Goal: Task Accomplishment & Management: Complete application form

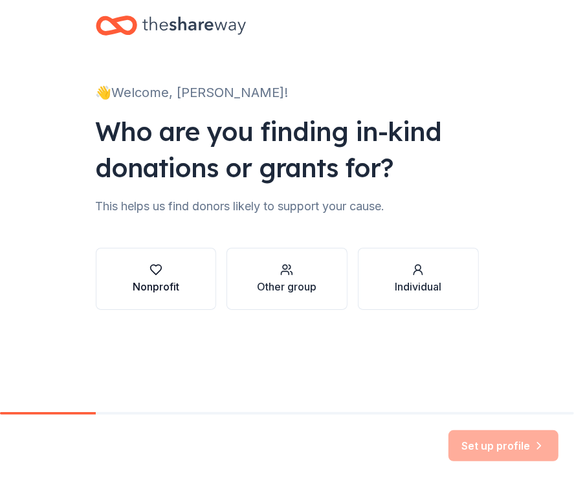
click at [179, 279] on div "Nonprofit" at bounding box center [156, 287] width 47 height 16
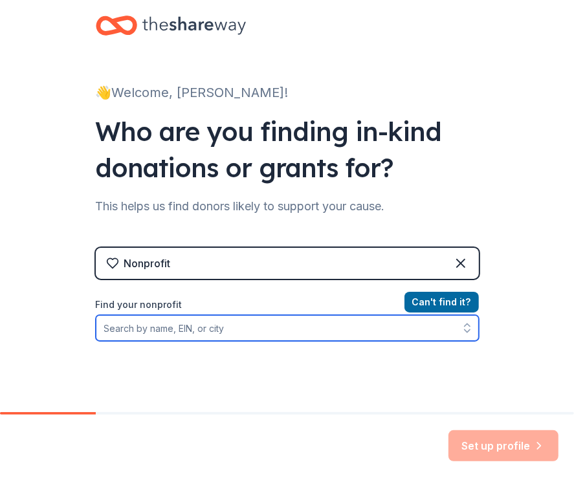
click at [333, 315] on input "Find your nonprofit" at bounding box center [287, 328] width 383 height 26
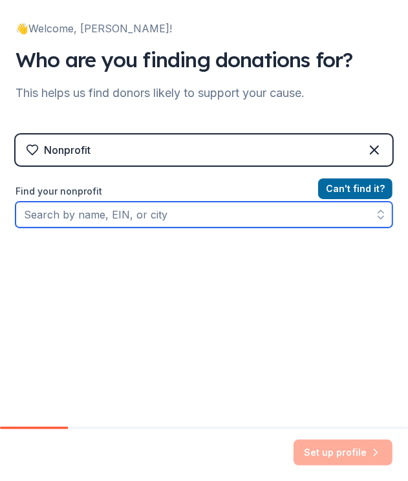
click at [134, 202] on input "Find your nonprofit" at bounding box center [204, 215] width 377 height 26
type input "39-228039"
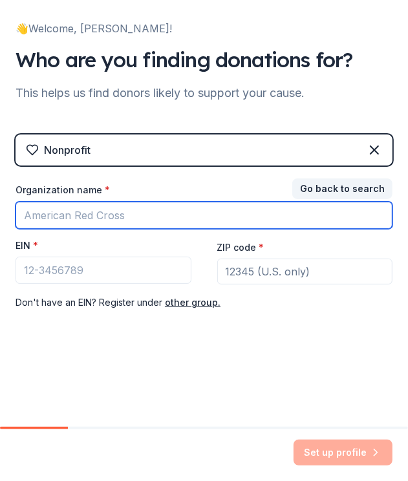
click at [89, 202] on input "Organization name *" at bounding box center [204, 215] width 377 height 27
type input "Star City Strong Foundation"
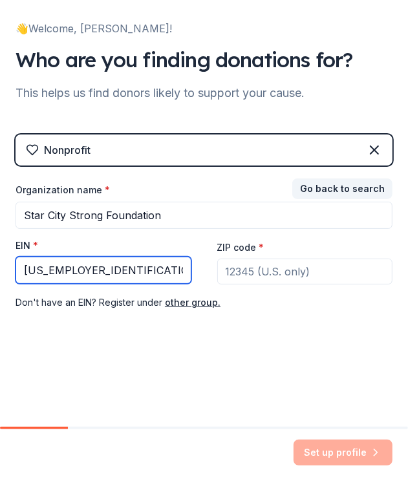
type input "39-2280395"
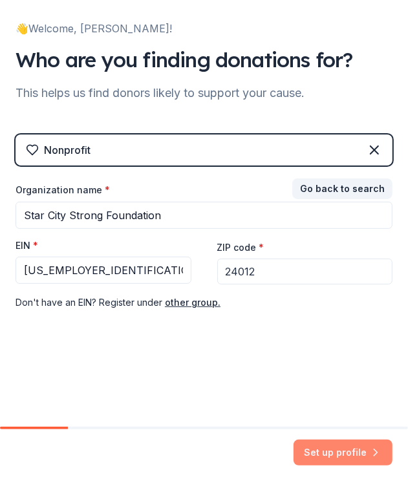
type input "24012"
click at [355, 457] on button "Set up profile" at bounding box center [343, 453] width 99 height 26
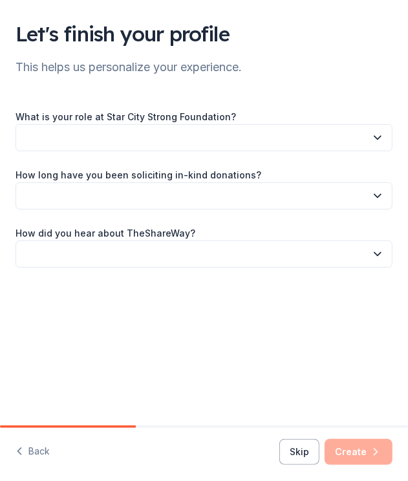
click at [259, 130] on button "button" at bounding box center [204, 137] width 377 height 27
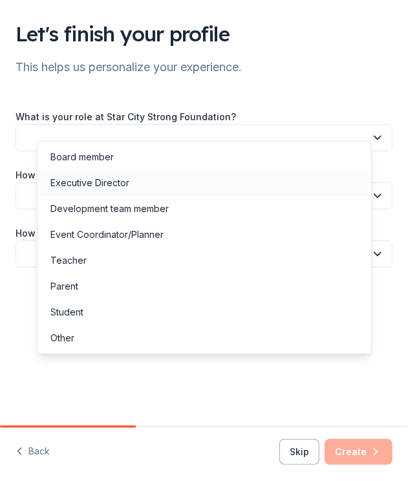
click at [153, 180] on div "Executive Director" at bounding box center [204, 183] width 329 height 26
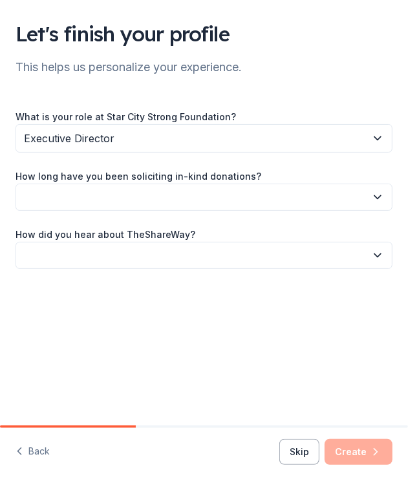
click at [181, 184] on button "button" at bounding box center [204, 197] width 377 height 27
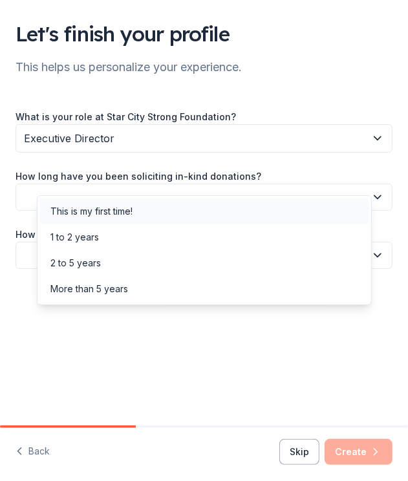
click at [143, 208] on div "This is my first time!" at bounding box center [204, 212] width 329 height 26
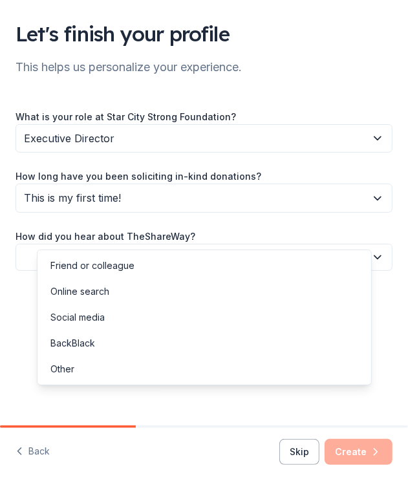
click at [138, 244] on button "button" at bounding box center [204, 257] width 377 height 27
click at [109, 294] on div "Online search" at bounding box center [204, 292] width 329 height 26
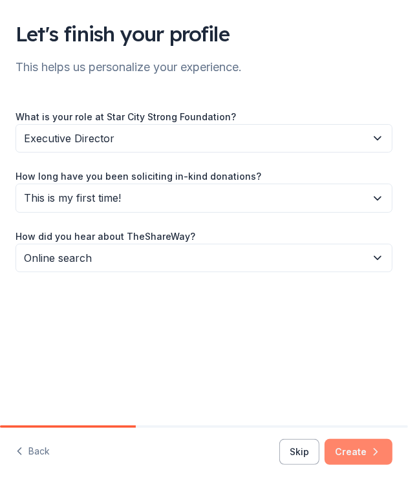
click at [371, 454] on button "Create" at bounding box center [359, 452] width 68 height 26
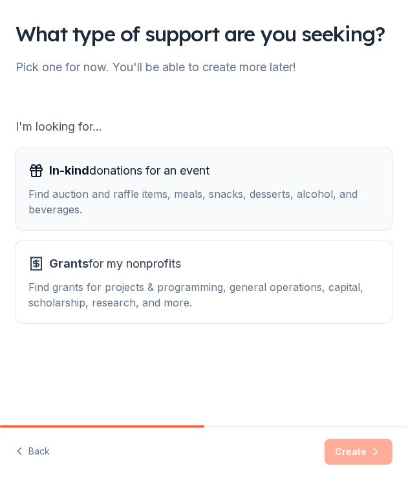
click at [130, 190] on div "Find auction and raffle items, meals, snacks, desserts, alcohol, and beverages." at bounding box center [203, 201] width 351 height 31
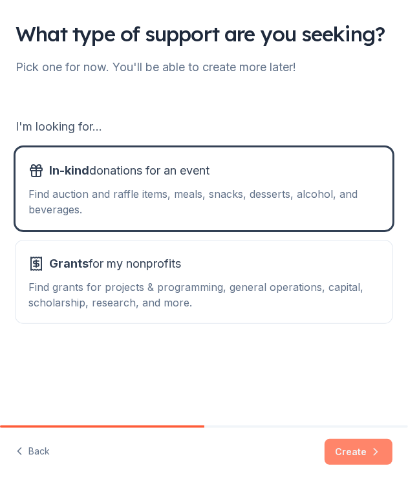
click at [359, 455] on button "Create" at bounding box center [359, 452] width 68 height 26
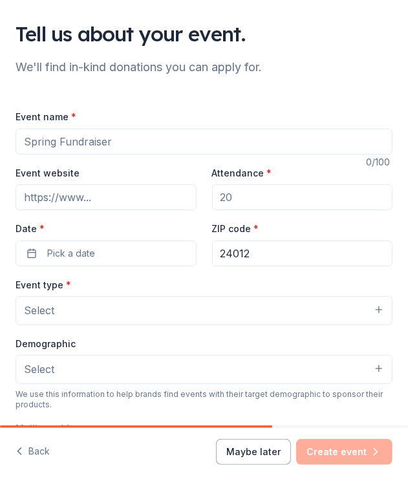
click at [162, 129] on input "Event name *" at bounding box center [204, 142] width 377 height 26
type input "Star City StrongFest"
type input "www.starcitystrongfest.com"
type input "8"
type input "1200"
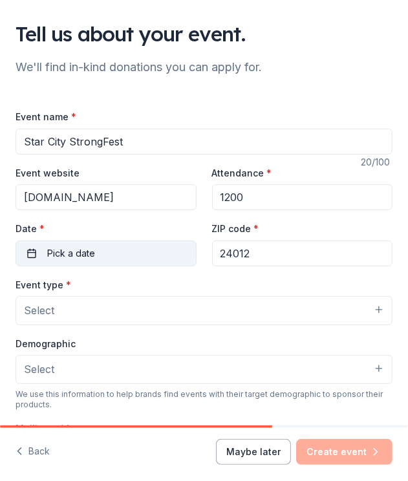
click at [68, 246] on span "Pick a date" at bounding box center [71, 254] width 48 height 16
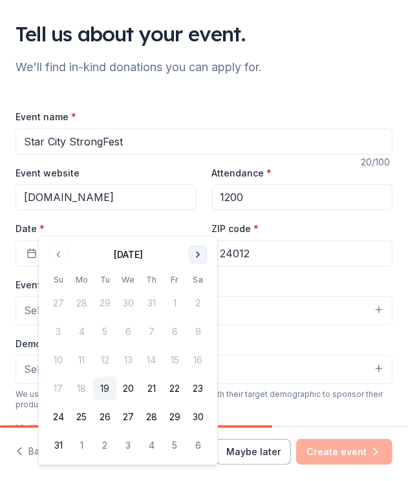
click at [189, 260] on button "Go to next month" at bounding box center [198, 255] width 18 height 18
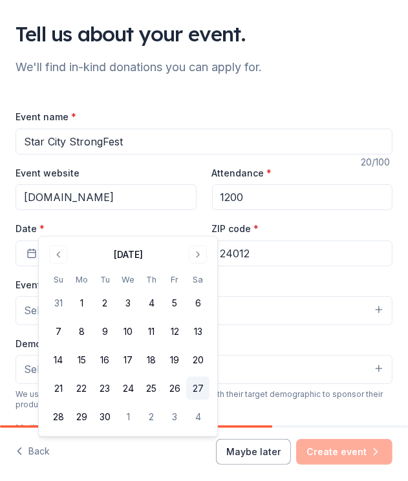
click at [186, 377] on button "27" at bounding box center [197, 388] width 23 height 23
click at [257, 277] on div "Event type * Select" at bounding box center [204, 301] width 377 height 49
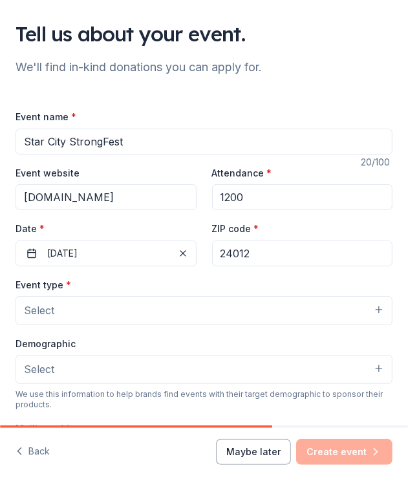
click at [104, 296] on button "Select" at bounding box center [204, 310] width 377 height 28
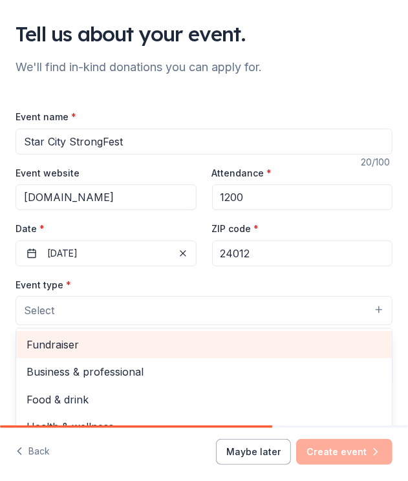
click at [92, 336] on span "Fundraiser" at bounding box center [204, 344] width 355 height 17
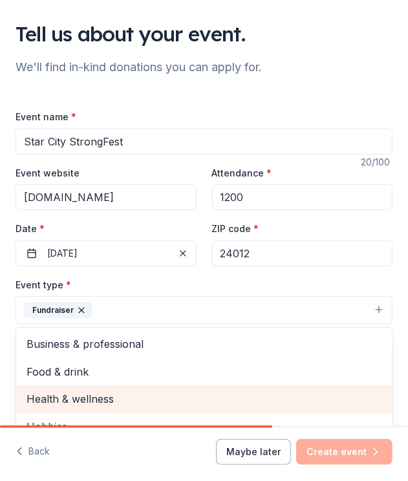
click at [100, 391] on span "Health & wellness" at bounding box center [204, 399] width 355 height 17
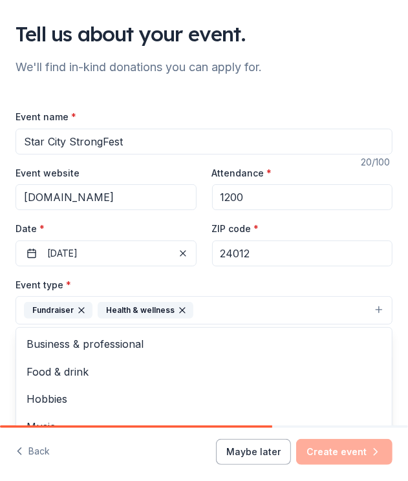
click at [22, 292] on div "Tell us about your event. We'll find in-kind donations you can apply for. Event…" at bounding box center [204, 400] width 408 height 801
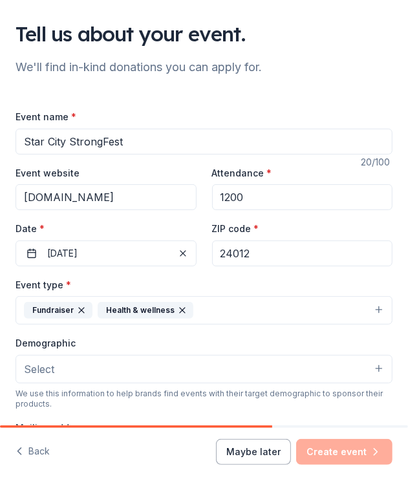
click at [81, 355] on button "Select" at bounding box center [204, 369] width 377 height 28
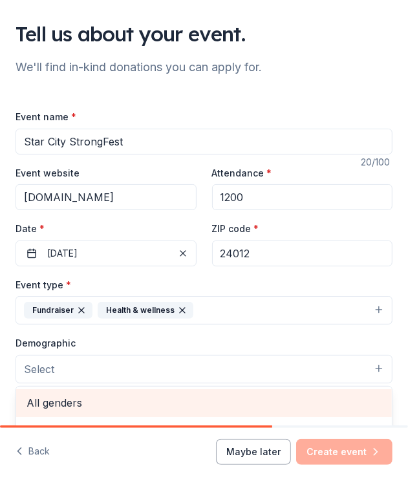
click at [78, 395] on span "All genders" at bounding box center [204, 403] width 355 height 17
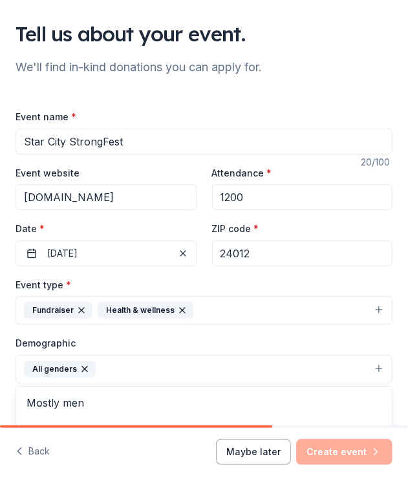
click at [8, 358] on div "Tell us about your event. We'll find in-kind donations you can apply for. Event…" at bounding box center [204, 400] width 408 height 801
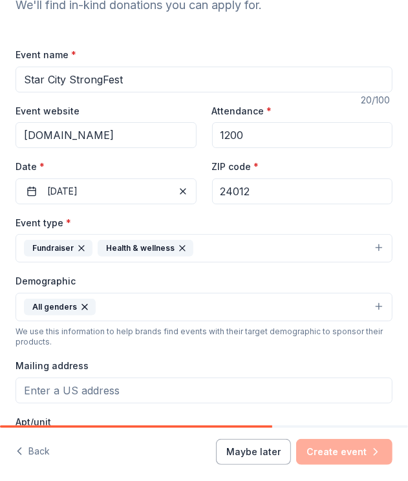
scroll to position [130, 0]
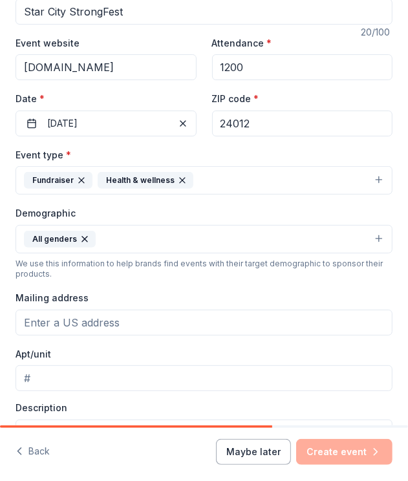
click at [113, 310] on input "Mailing address" at bounding box center [204, 323] width 377 height 26
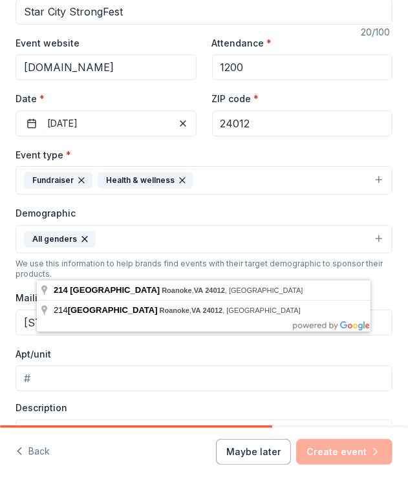
type input "214 Oaklawn Ave. NE, Roanoke VA 24012"
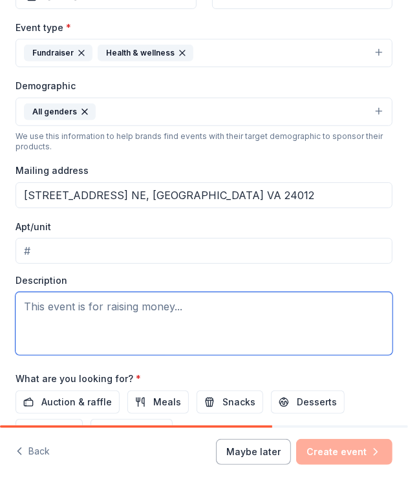
scroll to position [261, 0]
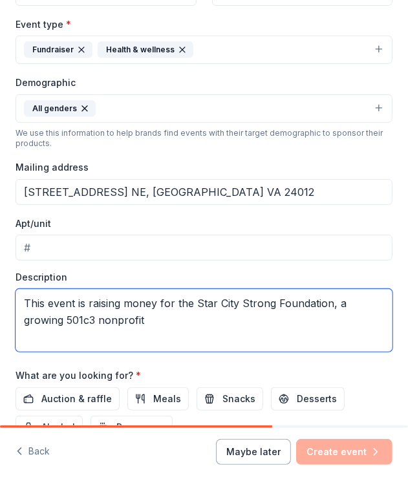
drag, startPoint x: 184, startPoint y: 254, endPoint x: 12, endPoint y: 227, distance: 174.2
click at [16, 289] on textarea "This event is raising money for the Star City Strong Foundation, a growing 501c…" at bounding box center [204, 320] width 377 height 63
click at [165, 289] on textarea "This event is raising money for the Star City Strong Foundation, a growing 501c…" at bounding box center [204, 320] width 377 height 63
paste textarea "dedicated to reducing barriers to strength sports and supporting the connection…"
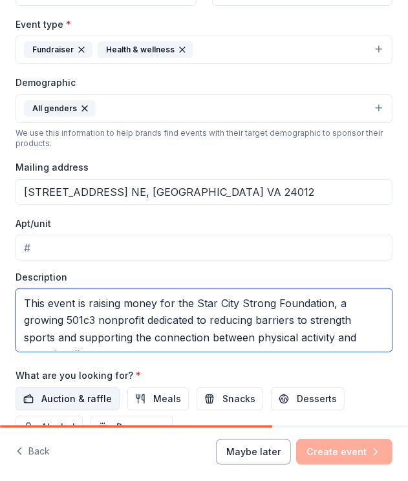
type textarea "This event is raising money for the Star City Strong Foundation, a growing 501c…"
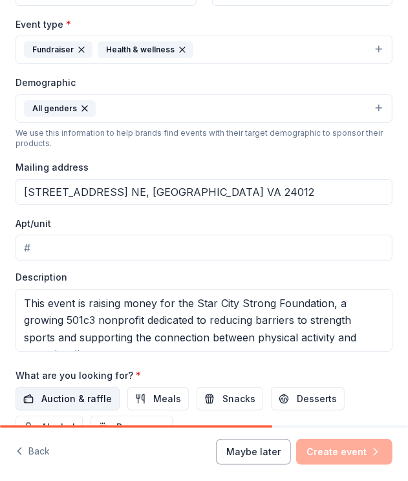
click at [87, 391] on span "Auction & raffle" at bounding box center [76, 399] width 71 height 16
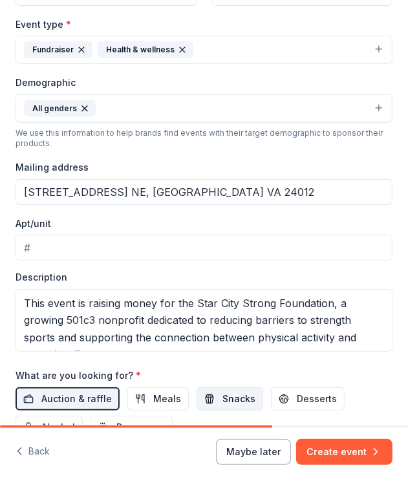
click at [225, 391] on span "Snacks" at bounding box center [239, 399] width 33 height 16
click at [165, 391] on span "Meals" at bounding box center [167, 399] width 28 height 16
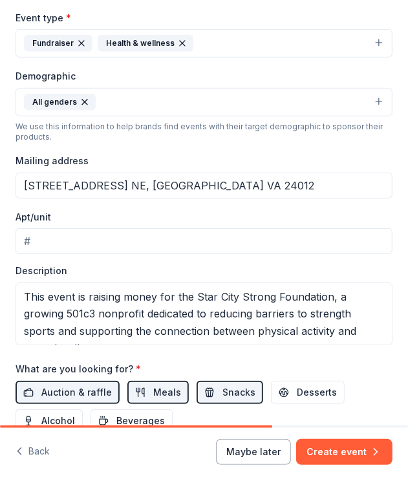
scroll to position [270, 0]
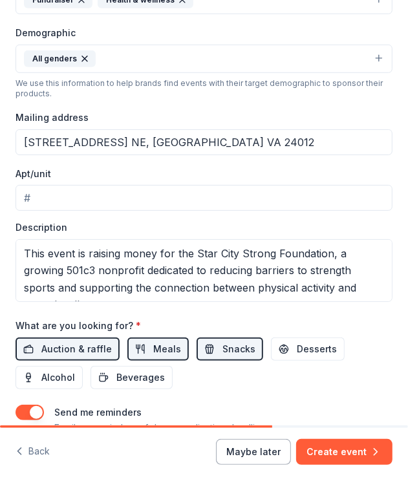
scroll to position [311, 0]
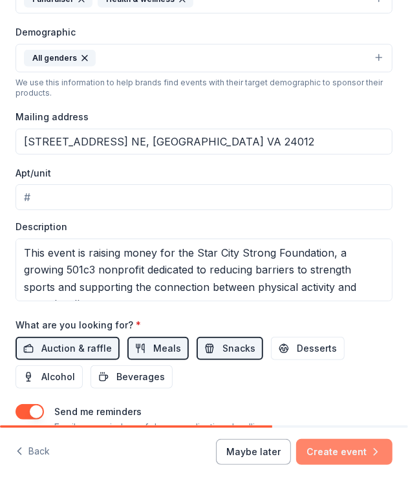
click at [366, 463] on button "Create event" at bounding box center [344, 452] width 96 height 26
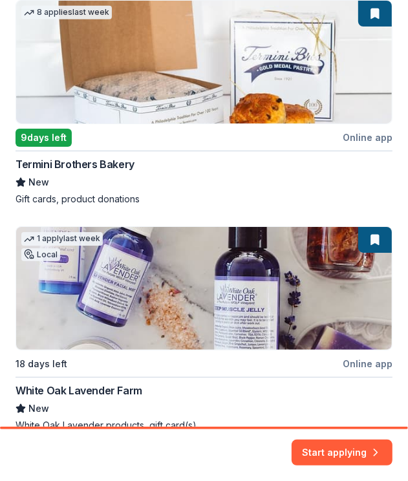
scroll to position [716, 0]
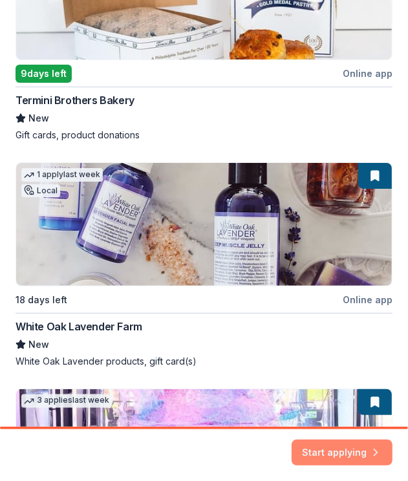
click at [361, 455] on button "Start applying" at bounding box center [342, 447] width 101 height 26
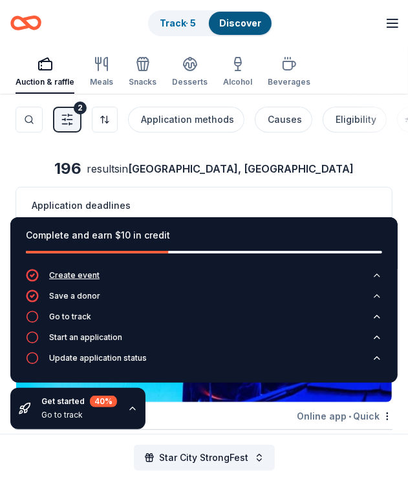
click at [66, 281] on div "Create event" at bounding box center [74, 275] width 50 height 10
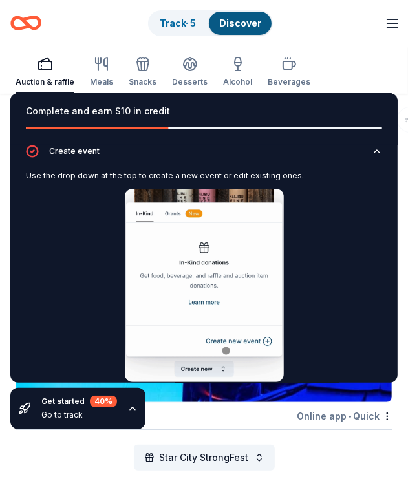
drag, startPoint x: 0, startPoint y: 173, endPoint x: -46, endPoint y: 170, distance: 46.1
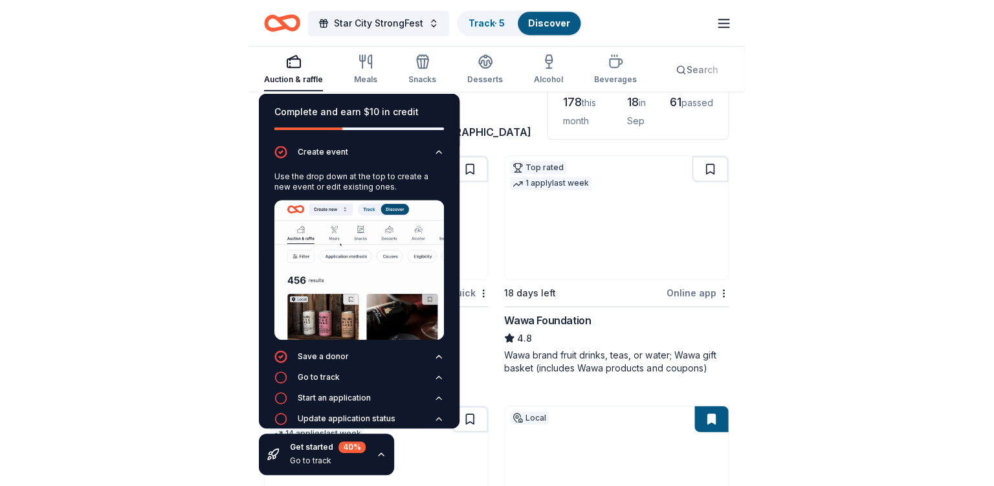
scroll to position [62, 0]
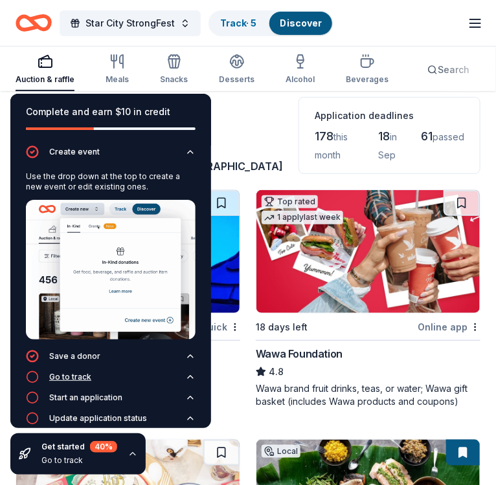
click at [71, 380] on div "Go to track" at bounding box center [70, 377] width 42 height 10
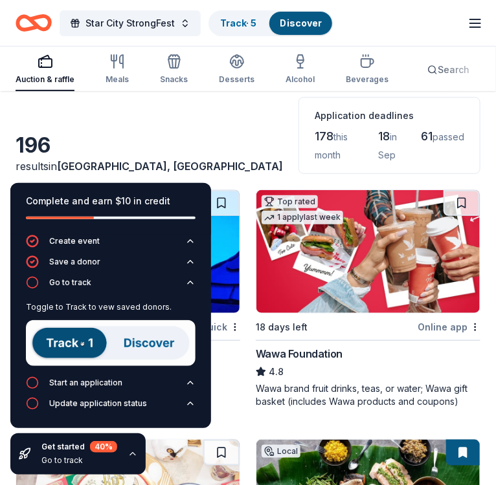
click at [58, 365] on img at bounding box center [111, 343] width 170 height 46
click at [49, 288] on div "Go to track" at bounding box center [70, 283] width 42 height 10
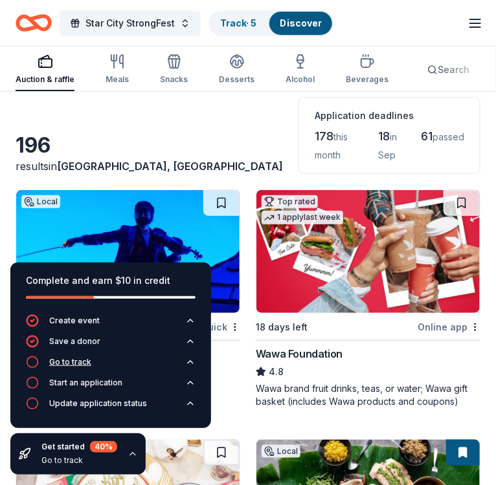
click at [52, 377] on button "Go to track" at bounding box center [111, 366] width 170 height 21
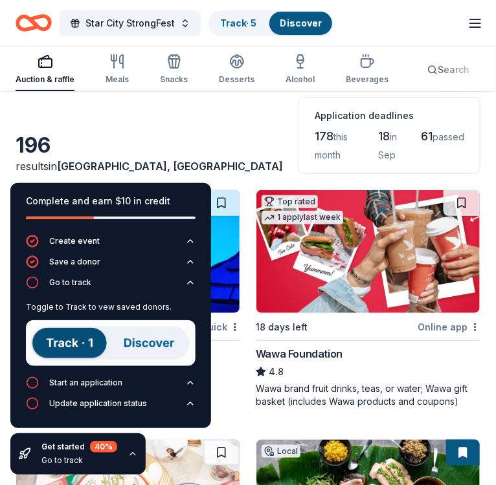
click at [140, 347] on img at bounding box center [111, 343] width 170 height 46
click at [193, 288] on icon "button" at bounding box center [190, 283] width 10 height 10
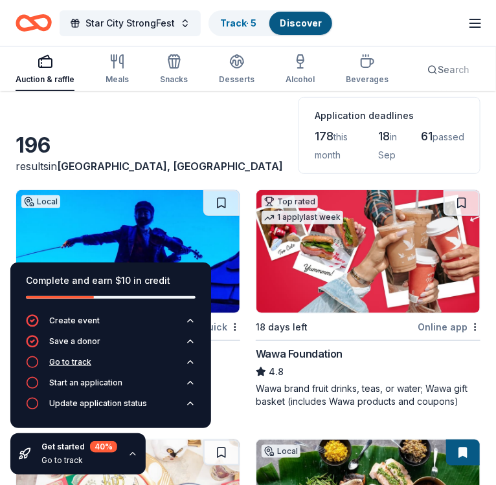
click at [190, 377] on button "Go to track" at bounding box center [111, 366] width 170 height 21
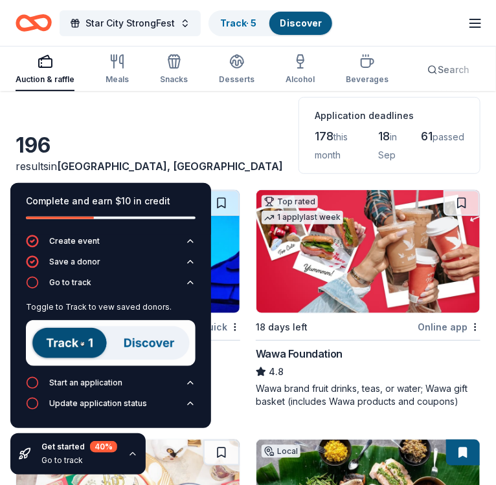
click at [70, 351] on img at bounding box center [111, 343] width 170 height 46
click at [71, 355] on img at bounding box center [111, 343] width 170 height 46
click at [146, 356] on img at bounding box center [111, 343] width 170 height 46
click at [146, 358] on img at bounding box center [111, 343] width 170 height 46
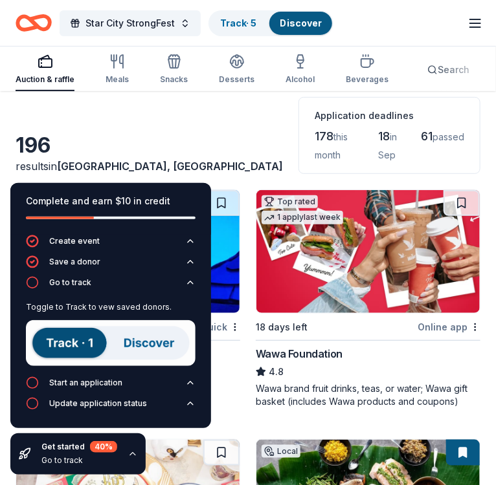
click at [146, 358] on img at bounding box center [111, 343] width 170 height 46
click at [52, 288] on div "Go to track" at bounding box center [70, 283] width 42 height 10
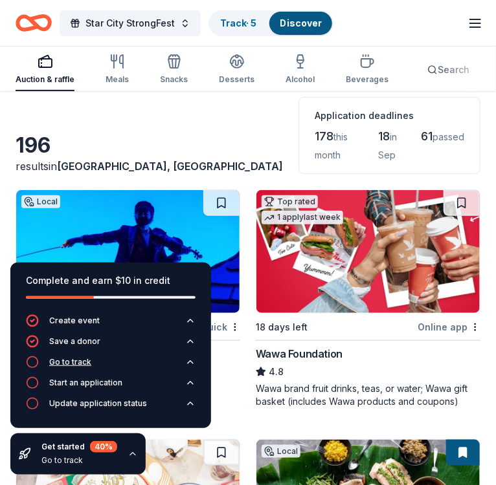
click at [76, 368] on div "Go to track" at bounding box center [70, 362] width 42 height 10
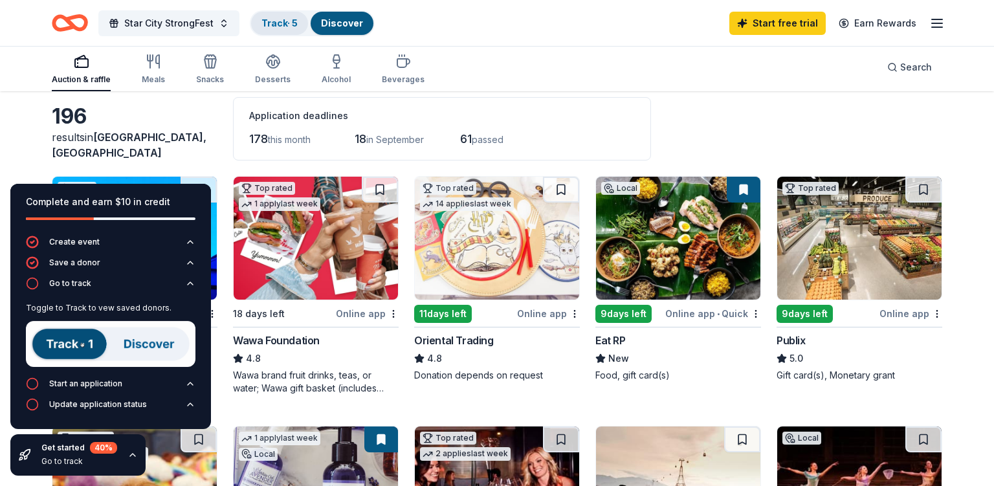
click at [261, 18] on link "Track · 5" at bounding box center [279, 22] width 36 height 11
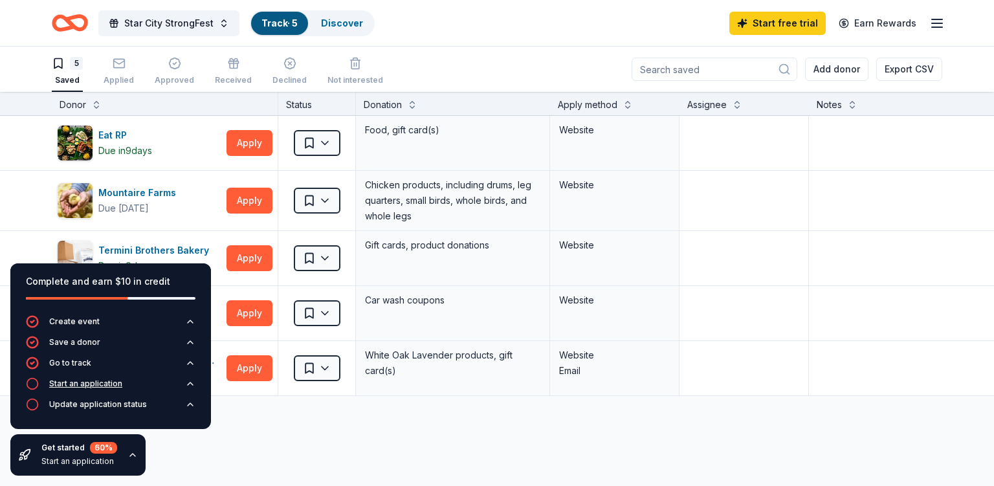
click at [82, 398] on button "Start an application" at bounding box center [111, 387] width 170 height 21
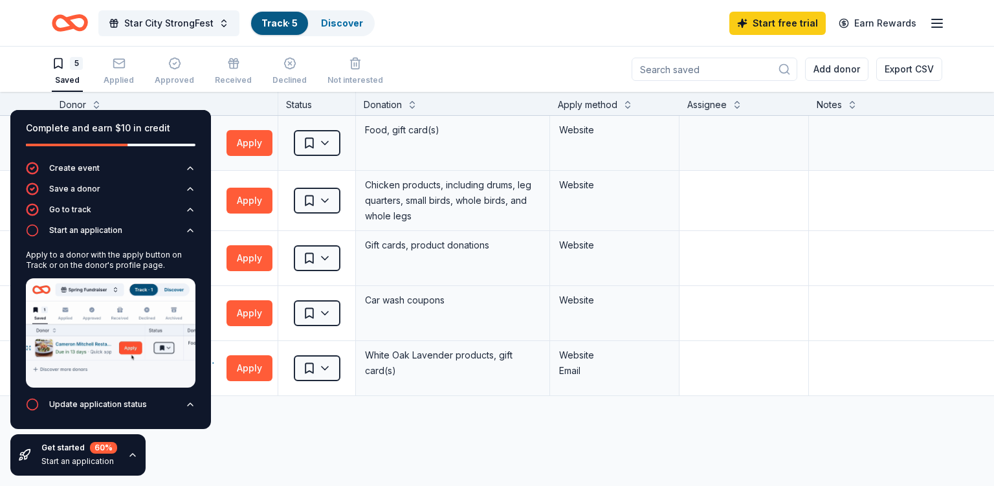
click at [83, 125] on div "Eat RP Due in 9 days" at bounding box center [139, 143] width 164 height 36
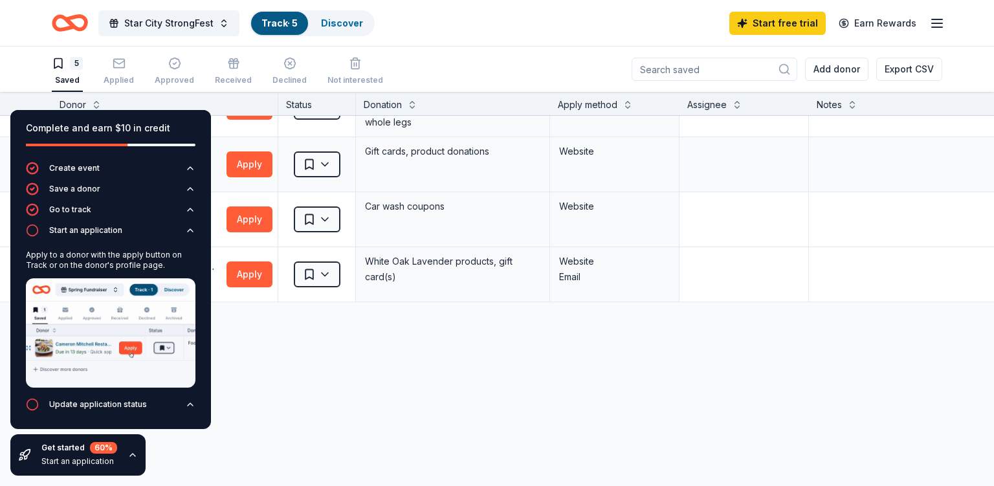
scroll to position [105, 0]
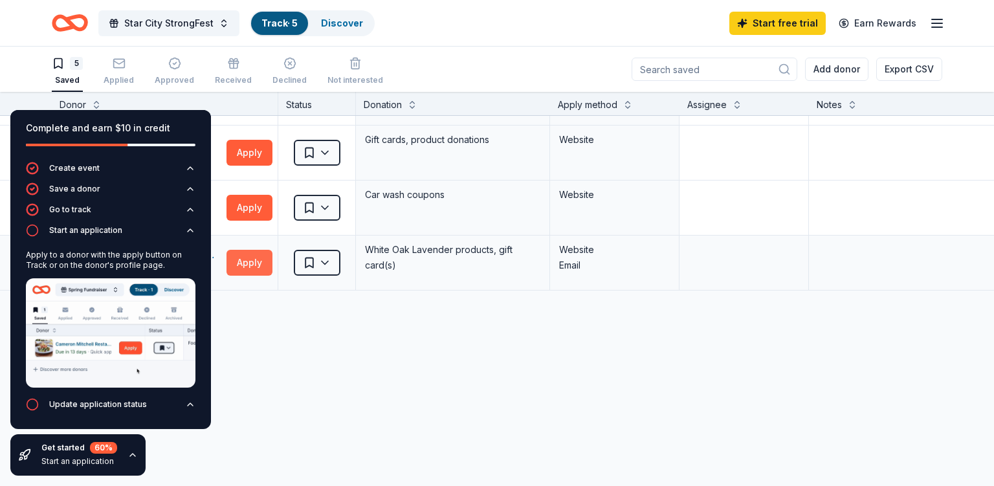
click at [252, 250] on button "Apply" at bounding box center [249, 263] width 46 height 26
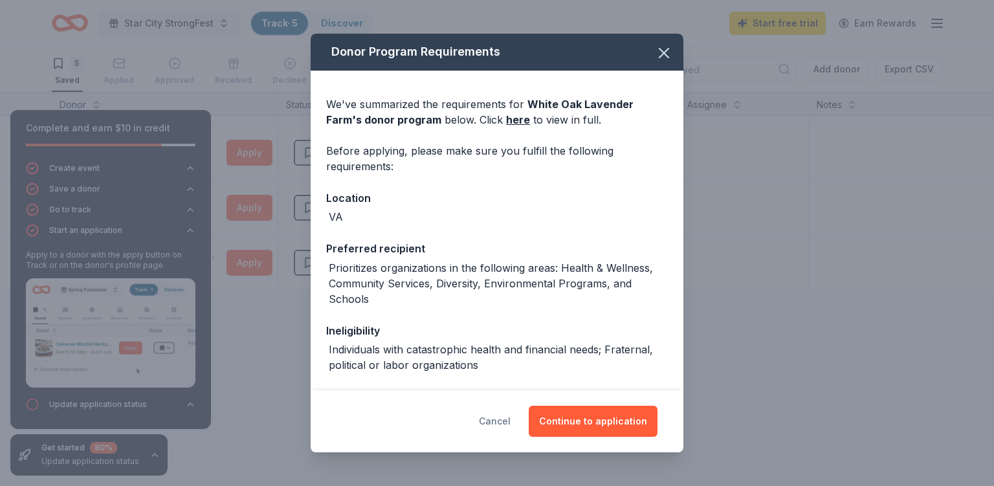
click at [494, 431] on button "Cancel" at bounding box center [495, 421] width 32 height 31
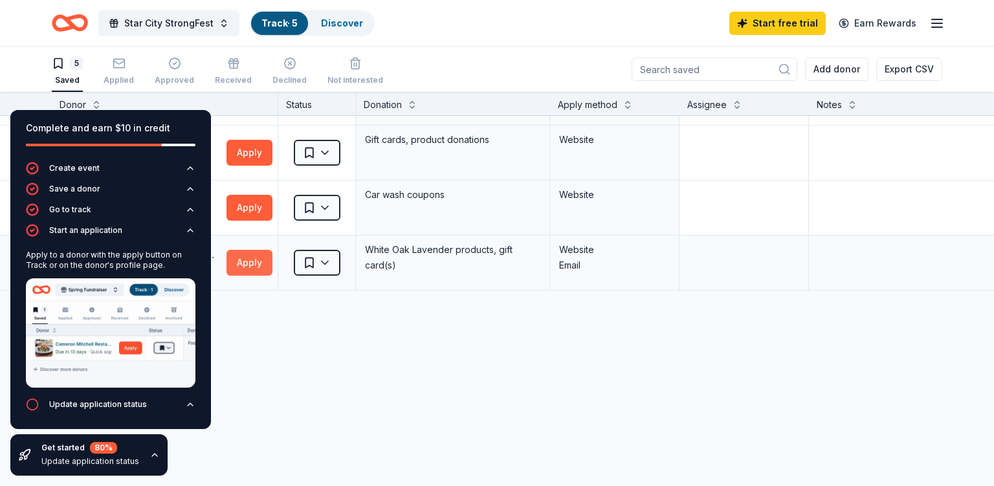
scroll to position [0, 0]
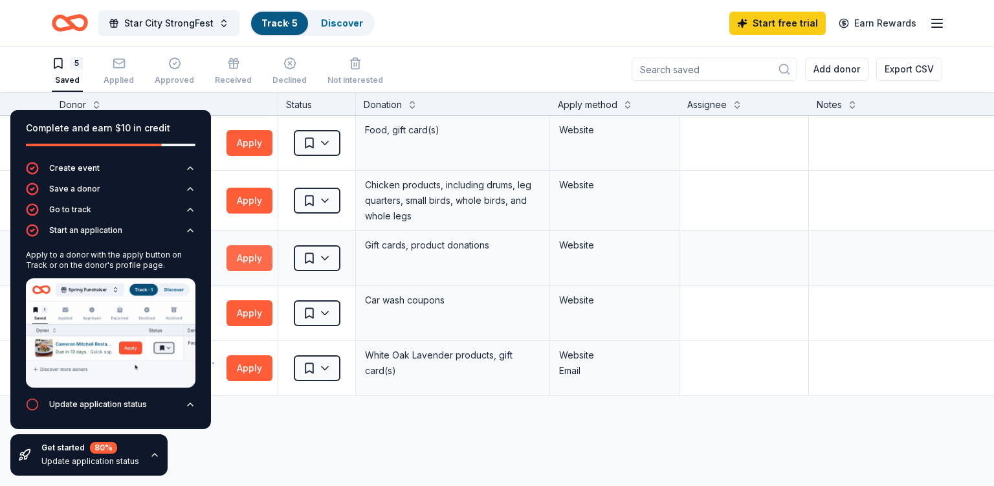
click at [243, 245] on button "Apply" at bounding box center [249, 258] width 46 height 26
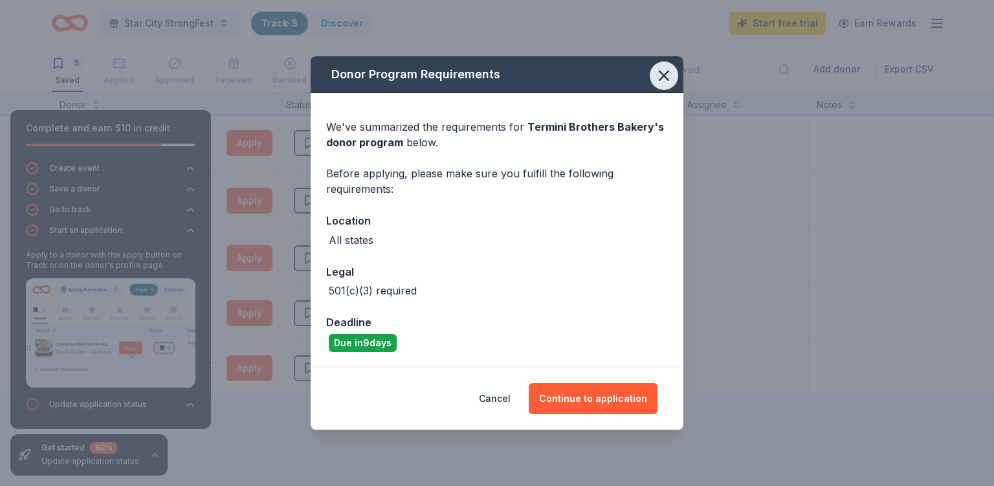
click at [573, 85] on icon "button" at bounding box center [664, 76] width 18 height 18
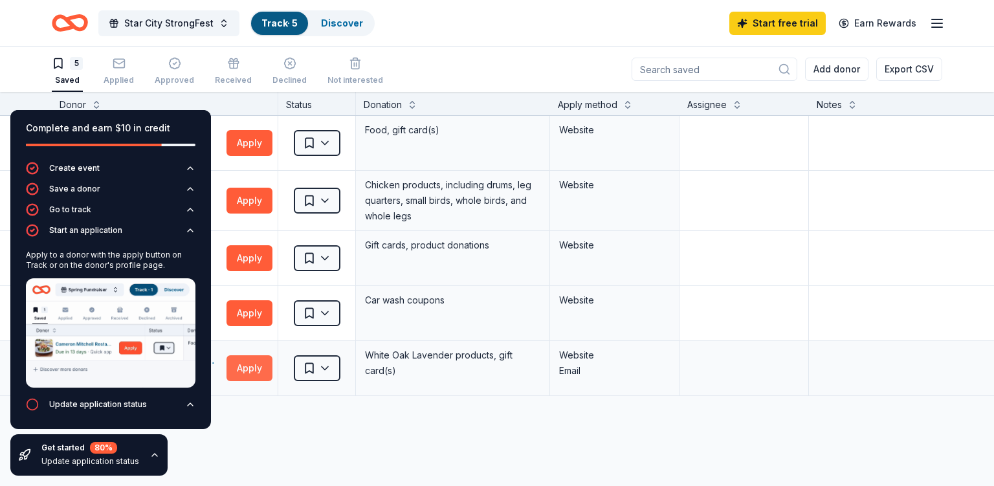
click at [255, 355] on button "Apply" at bounding box center [249, 368] width 46 height 26
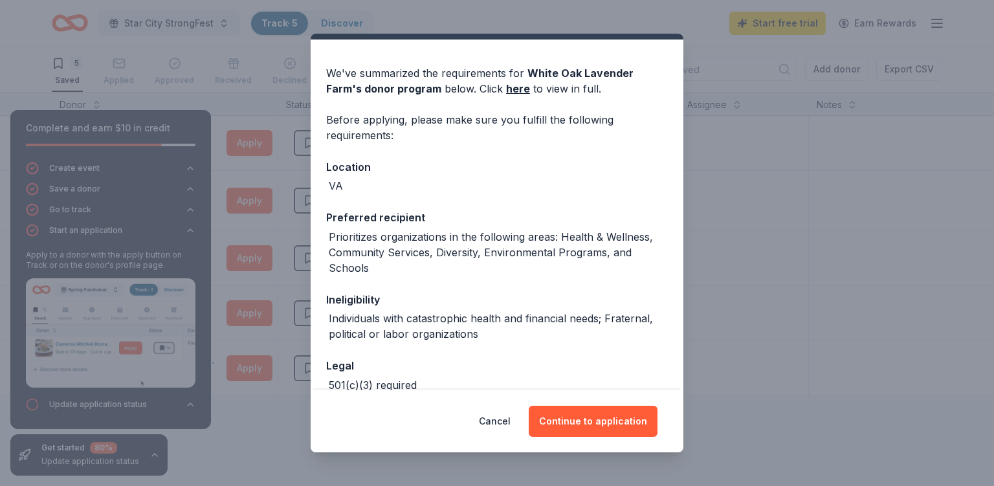
scroll to position [34, 0]
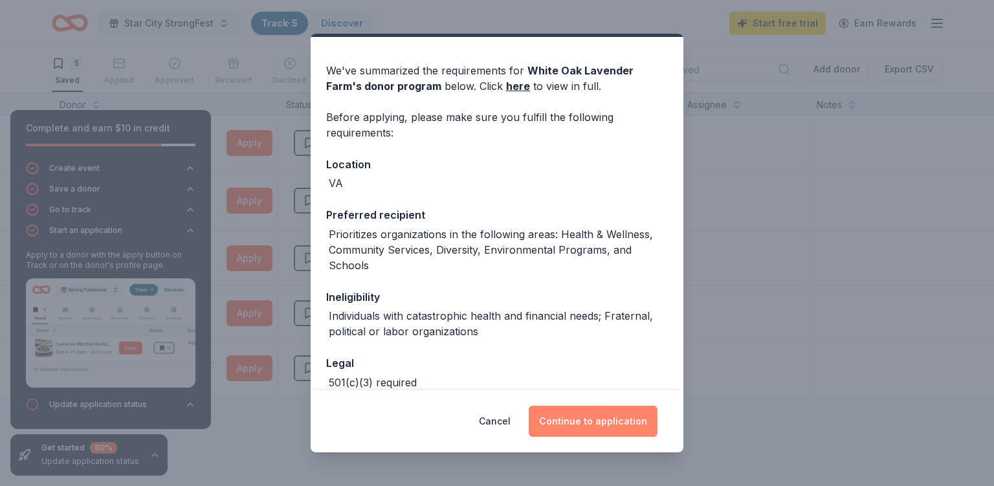
click at [573, 431] on button "Continue to application" at bounding box center [593, 421] width 129 height 31
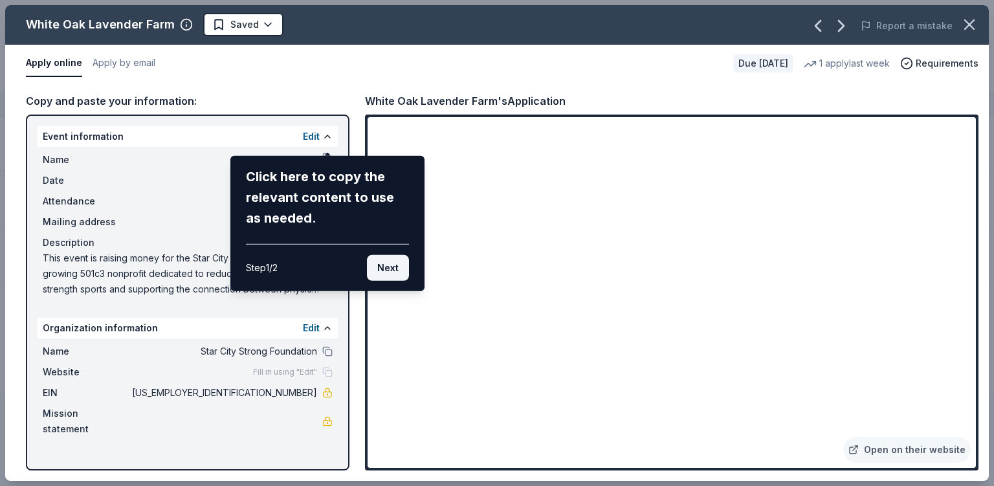
click at [399, 256] on button "Next" at bounding box center [388, 268] width 42 height 26
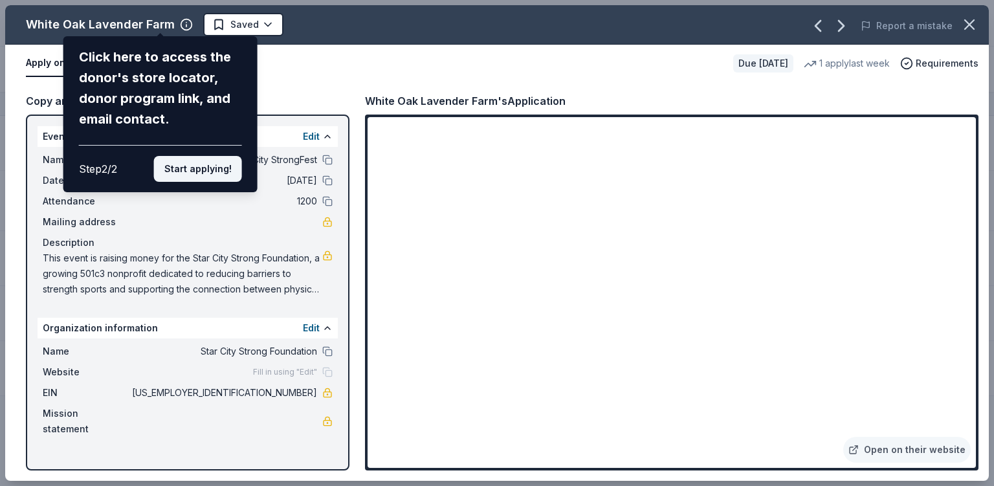
click at [219, 156] on button "Start applying!" at bounding box center [198, 169] width 88 height 26
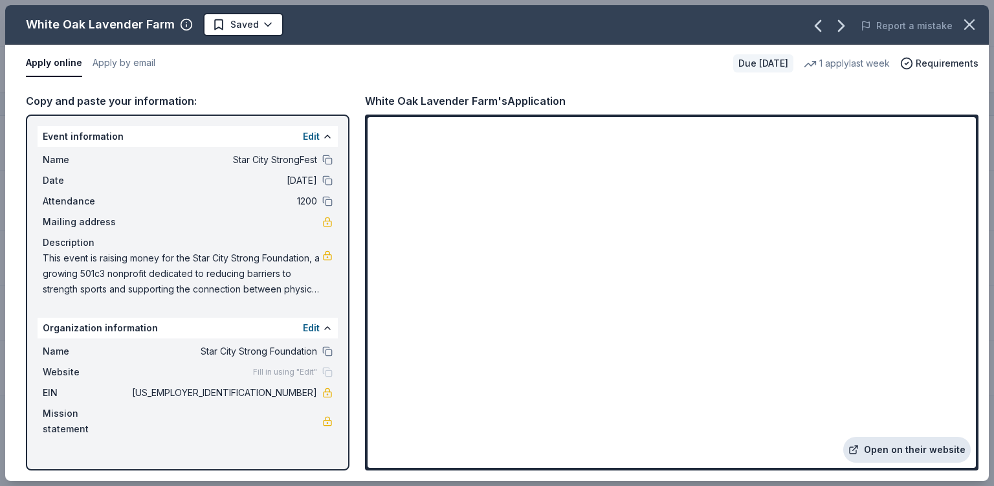
click at [573, 454] on link "Open on their website" at bounding box center [906, 450] width 127 height 26
click at [573, 24] on icon "button" at bounding box center [969, 25] width 18 height 18
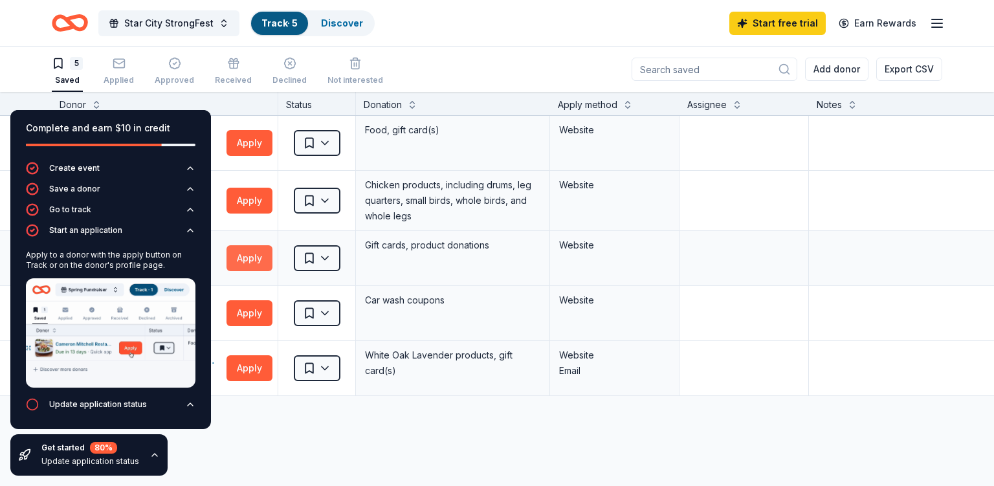
click at [247, 245] on button "Apply" at bounding box center [249, 258] width 46 height 26
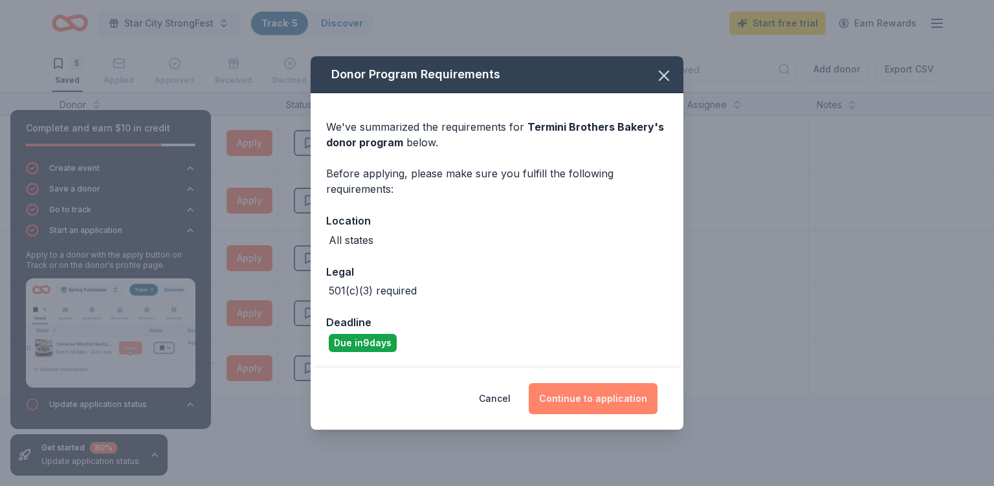
click at [573, 383] on button "Continue to application" at bounding box center [593, 398] width 129 height 31
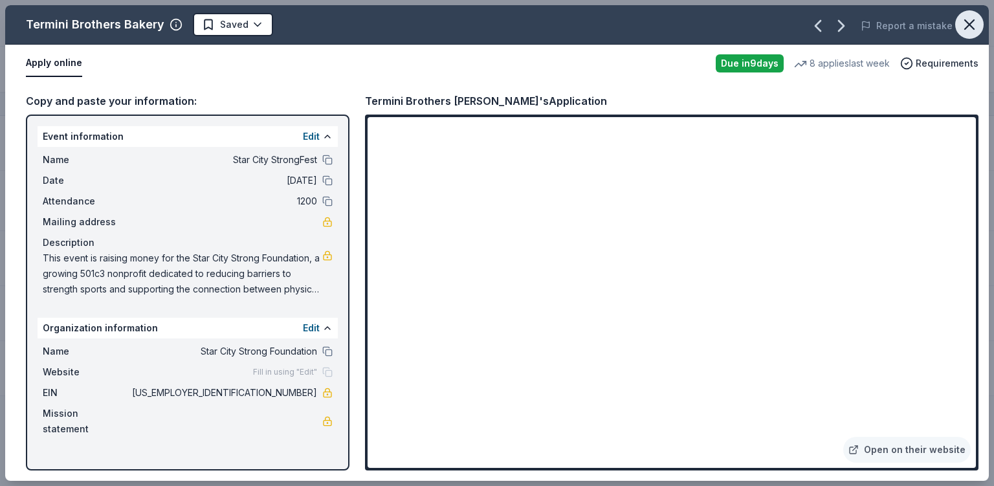
click at [573, 23] on icon "button" at bounding box center [969, 24] width 9 height 9
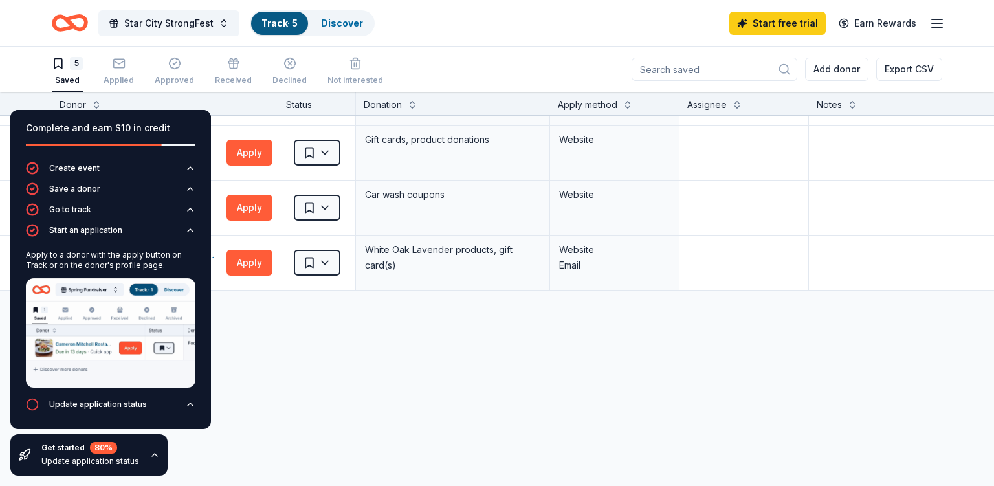
scroll to position [0, 0]
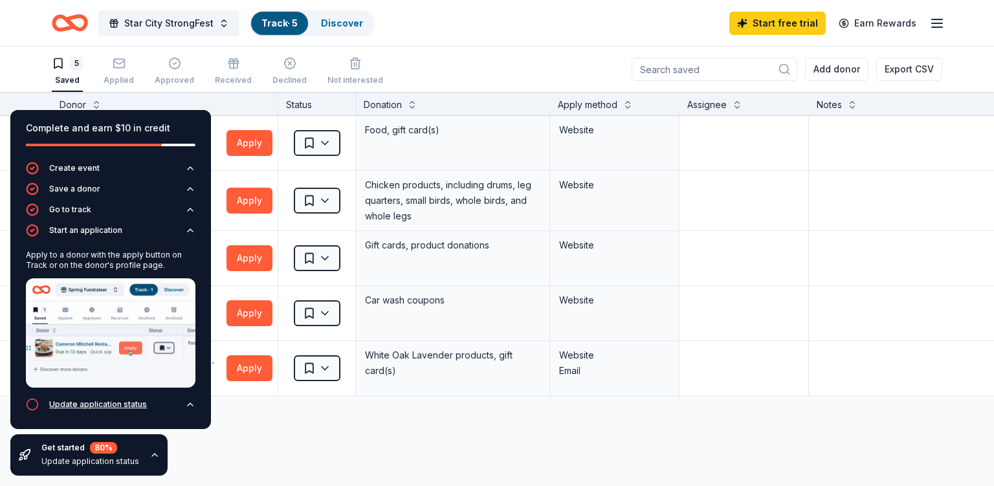
click at [109, 410] on div "Update application status" at bounding box center [98, 404] width 98 height 10
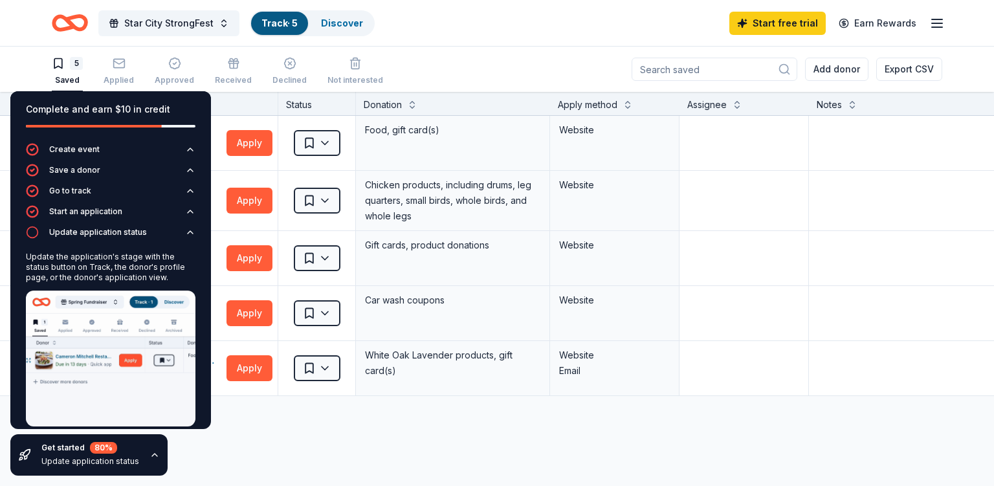
click at [246, 434] on div "Eat RP Due in 9 days Apply Saved Food, gift card(s) Website Mountaire Farms Due…" at bounding box center [527, 377] width 1055 height 523
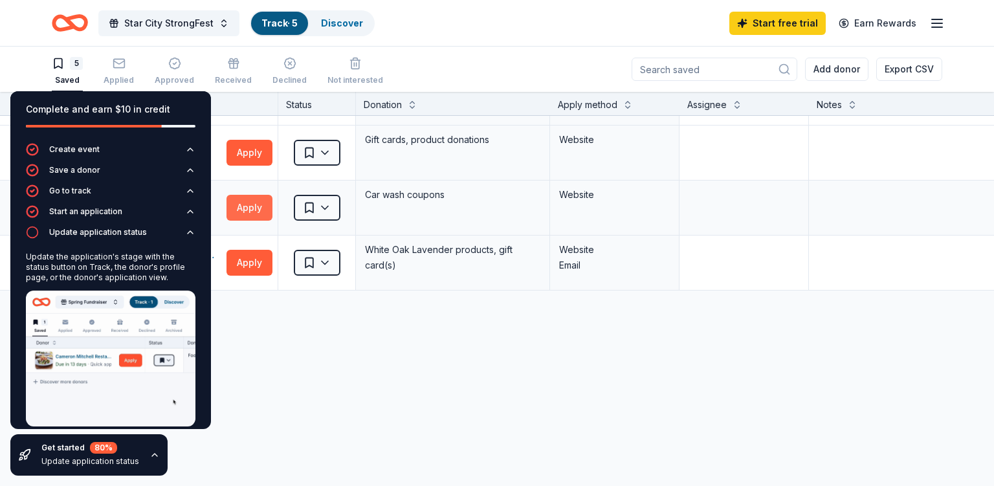
click at [243, 195] on button "Apply" at bounding box center [249, 208] width 46 height 26
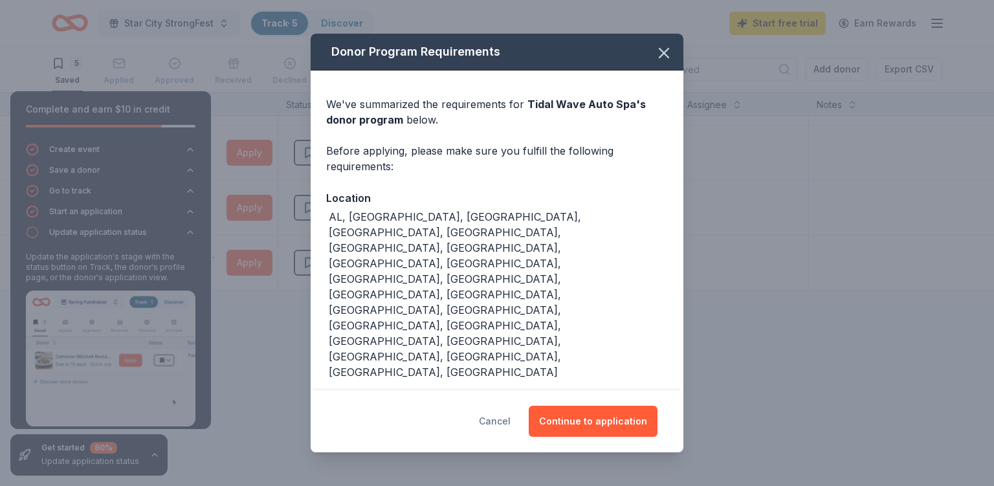
click at [506, 415] on button "Cancel" at bounding box center [495, 421] width 32 height 31
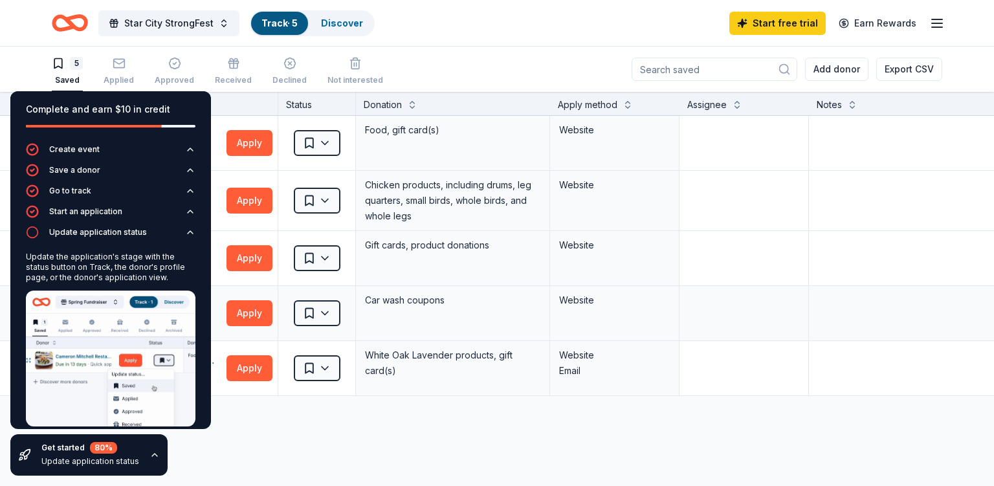
scroll to position [0, 0]
click at [260, 192] on button "Apply" at bounding box center [249, 201] width 46 height 26
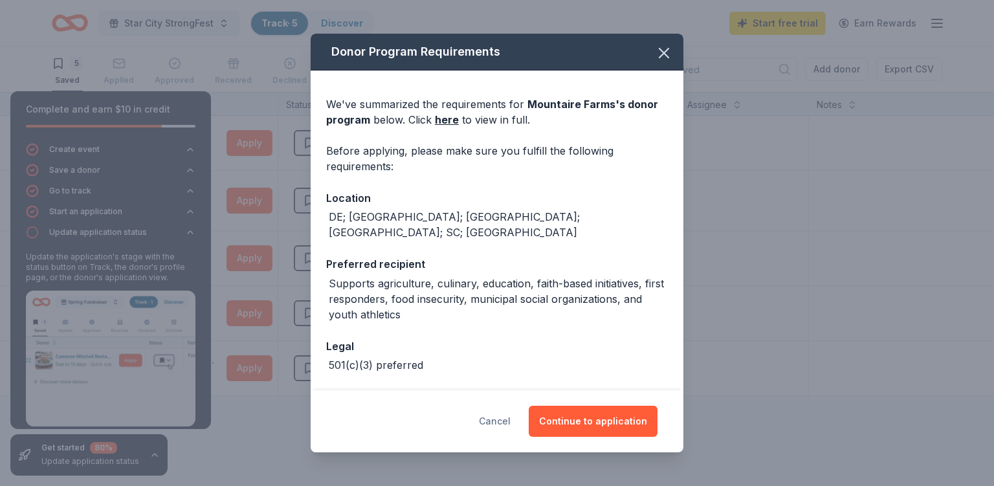
click at [496, 406] on button "Cancel" at bounding box center [495, 421] width 32 height 31
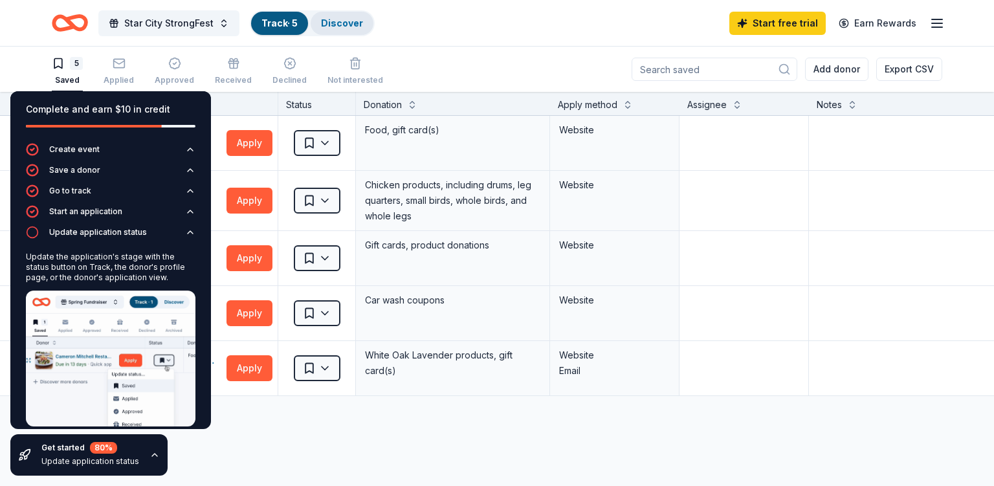
click at [321, 22] on link "Discover" at bounding box center [342, 22] width 42 height 11
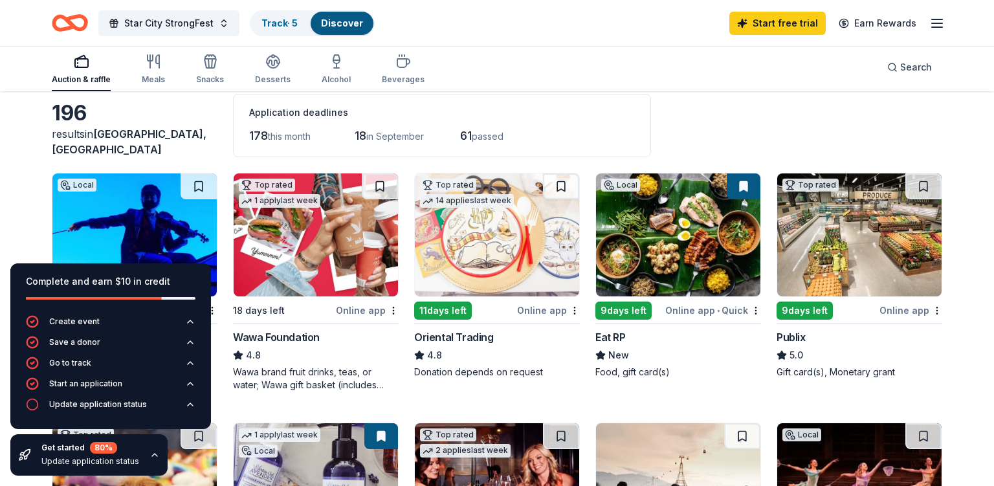
scroll to position [62, 0]
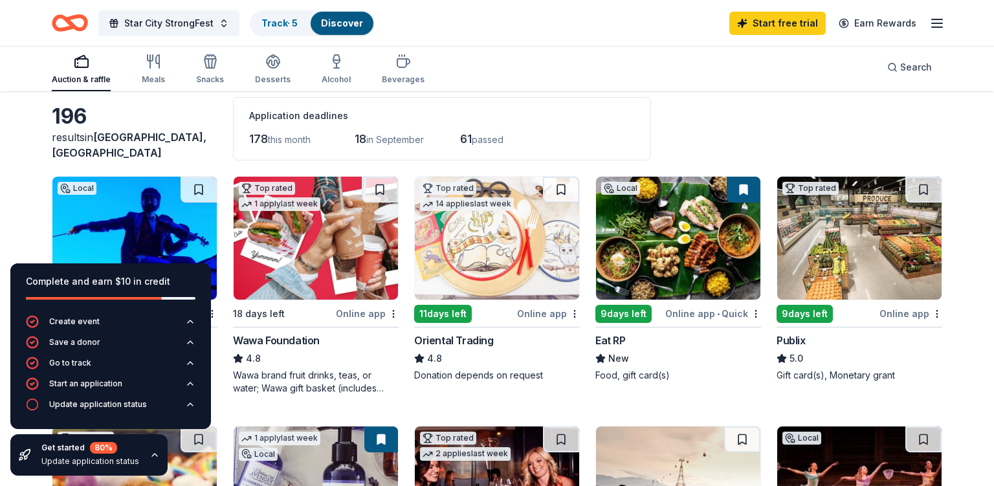
click at [470, 333] on div "Oriental Trading" at bounding box center [454, 341] width 80 height 16
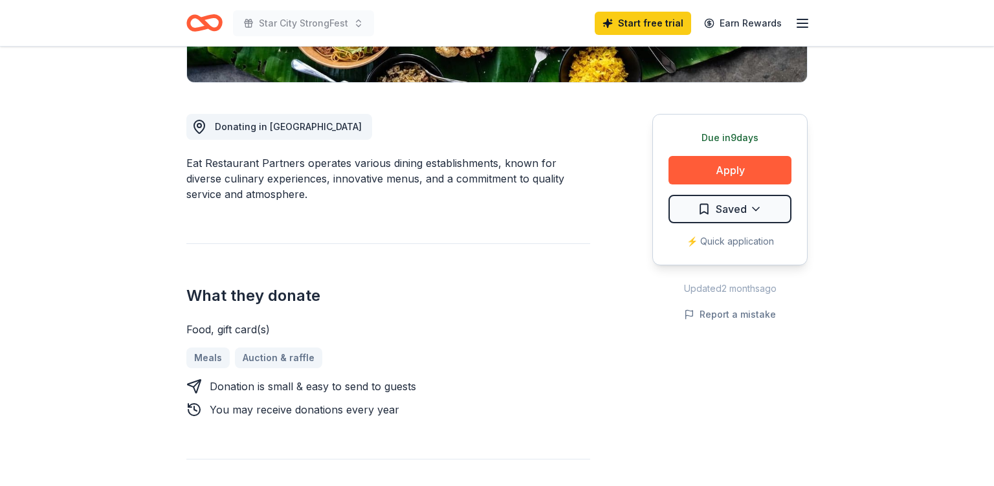
scroll to position [62, 0]
